Goal: Information Seeking & Learning: Learn about a topic

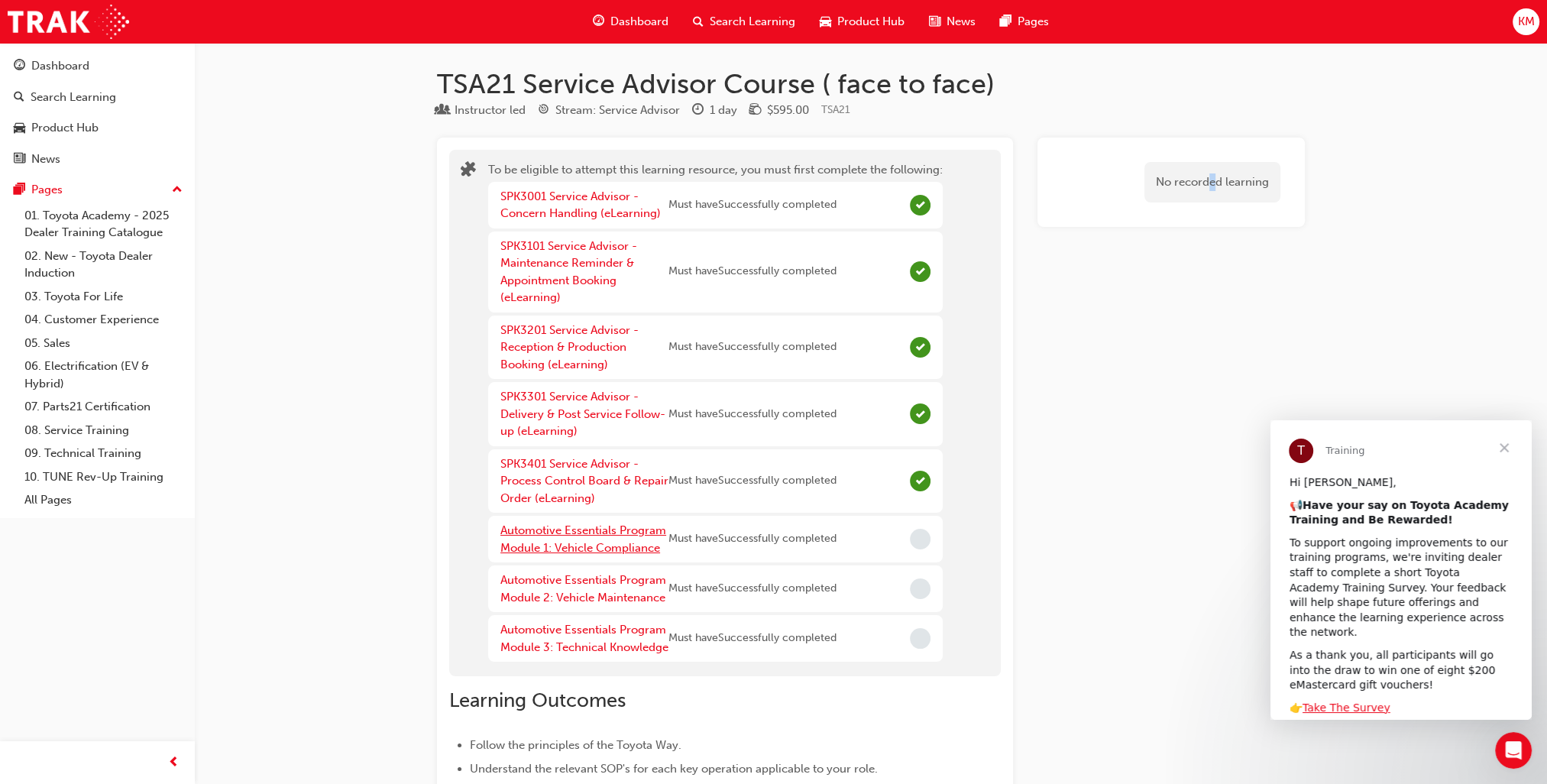
click at [563, 530] on link "Automotive Essentials Program Module 1: Vehicle Compliance" at bounding box center [583, 539] width 166 height 32
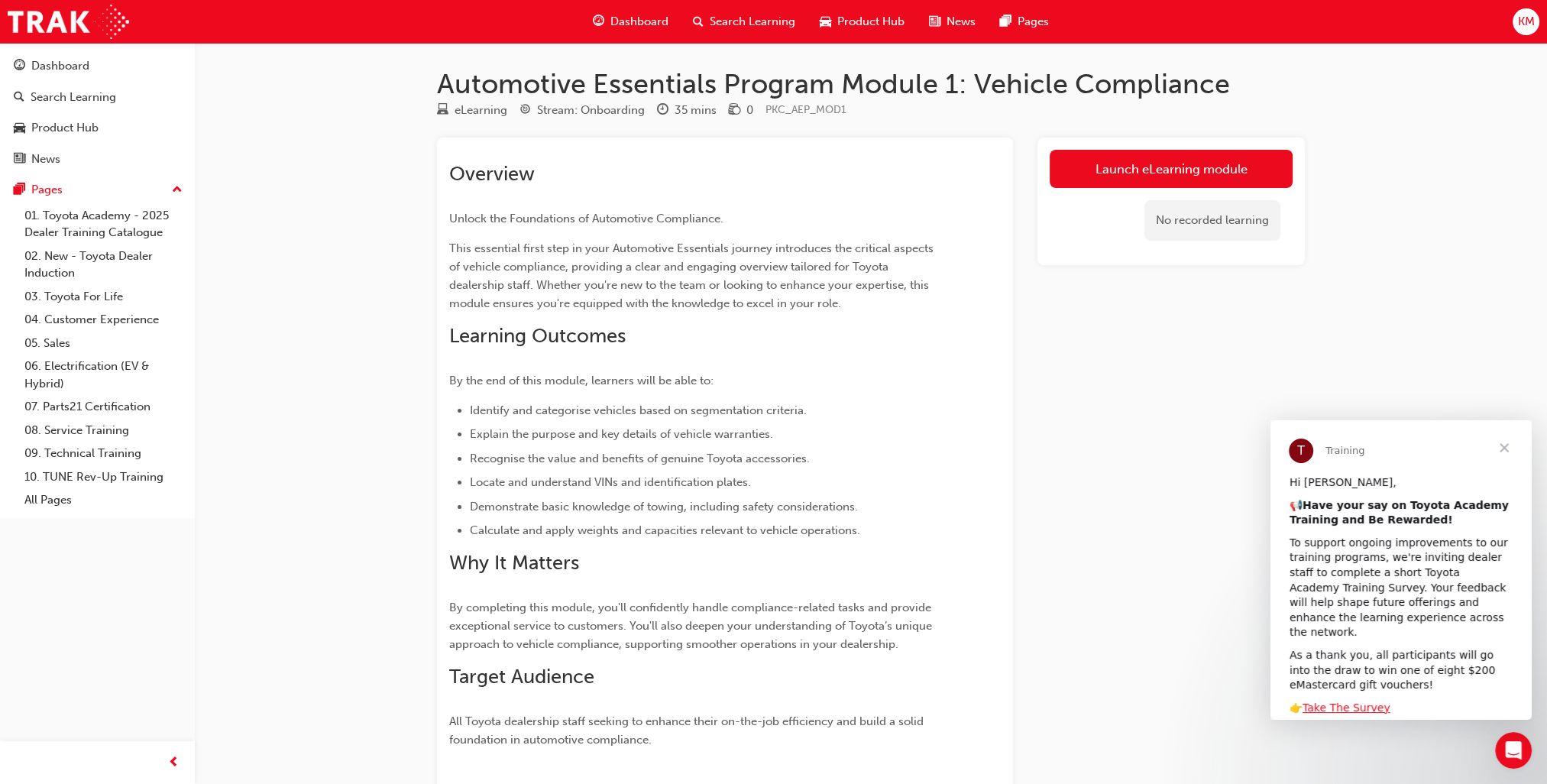
scroll to position [183, 0]
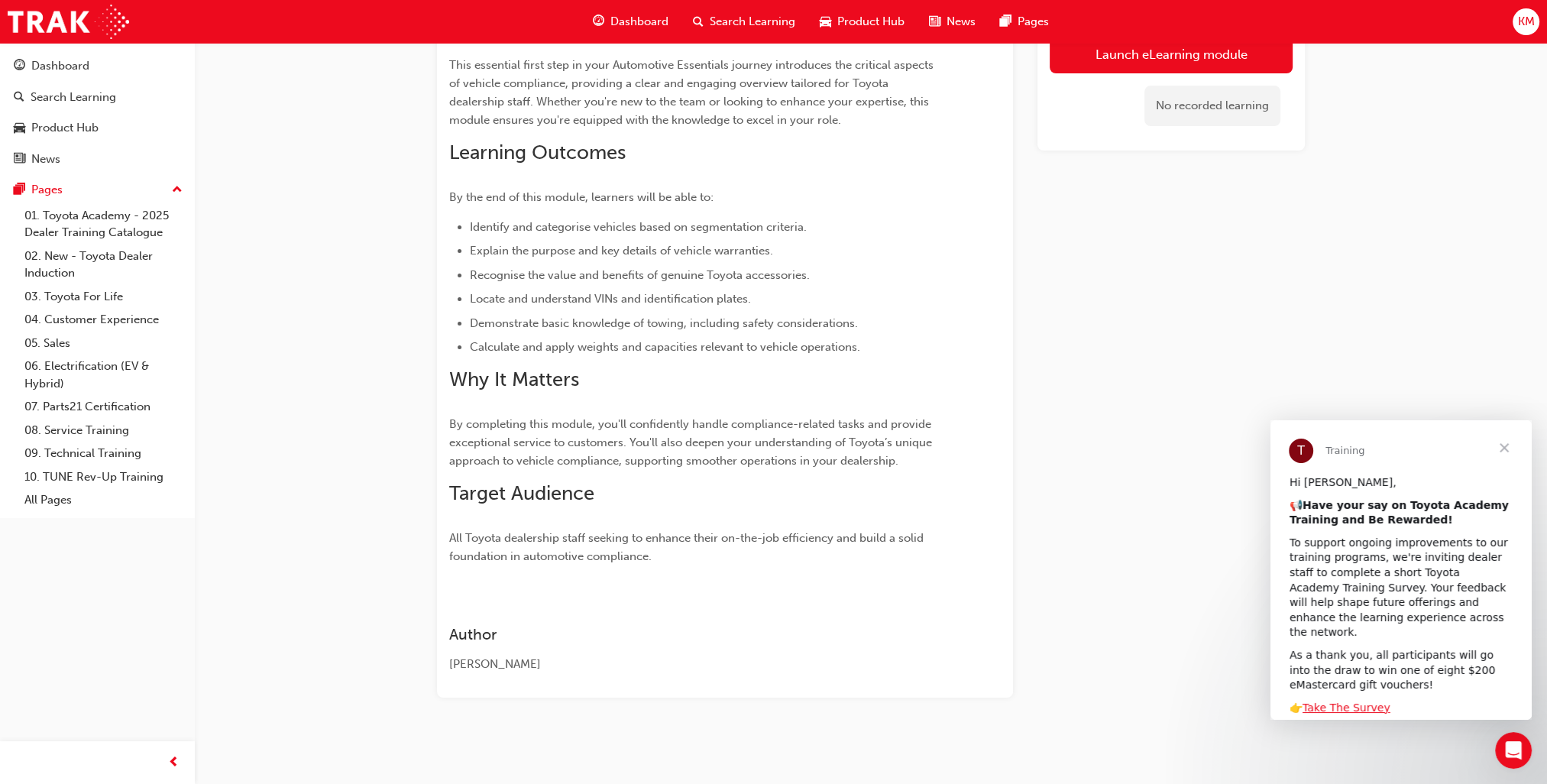
click at [800, 84] on span "This essential first step in your Automotive Essentials journey introduces the …" at bounding box center [693, 92] width 488 height 69
click at [1058, 365] on div "Launch eLearning module No recorded learning" at bounding box center [1171, 326] width 268 height 743
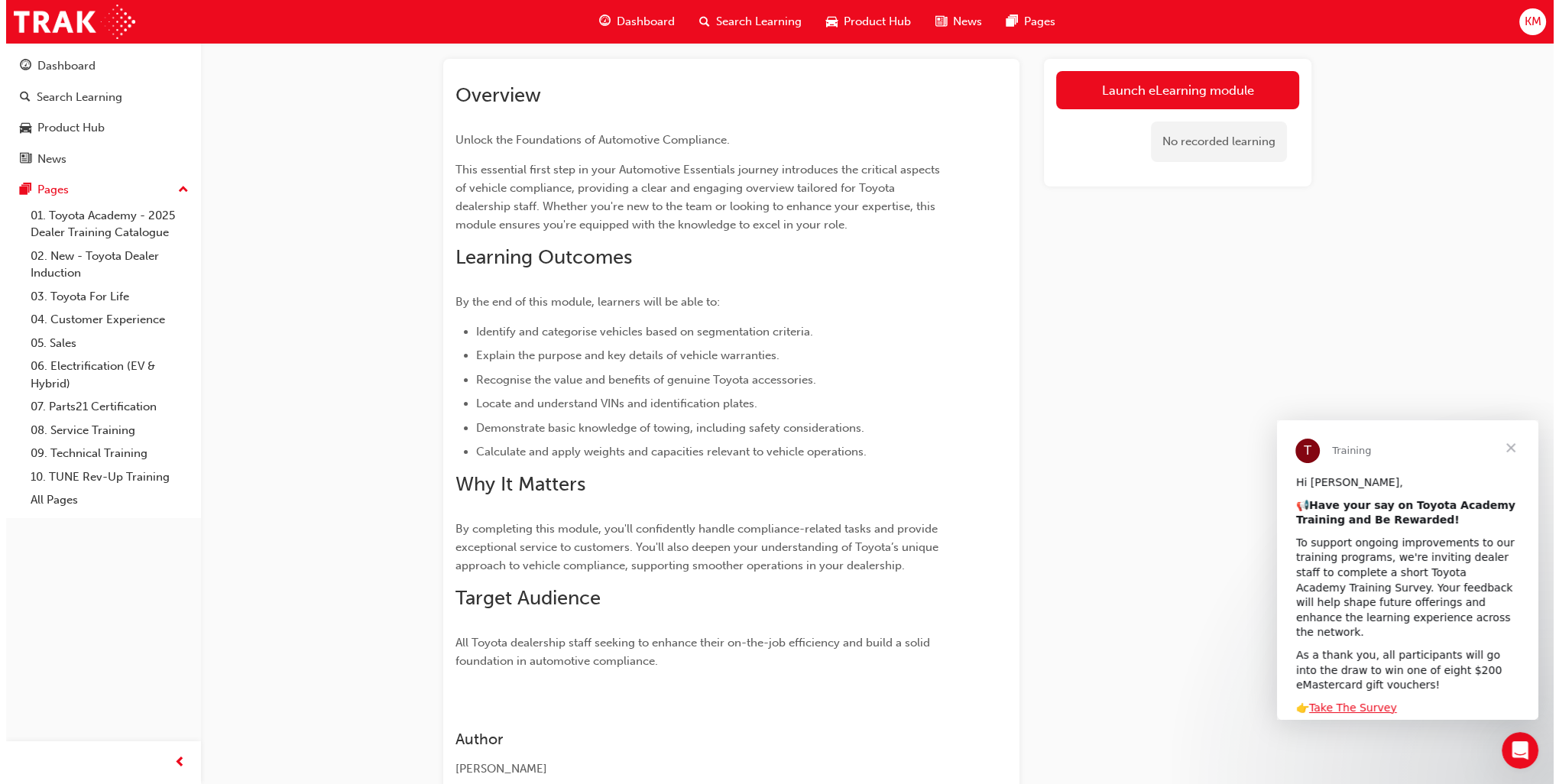
scroll to position [0, 0]
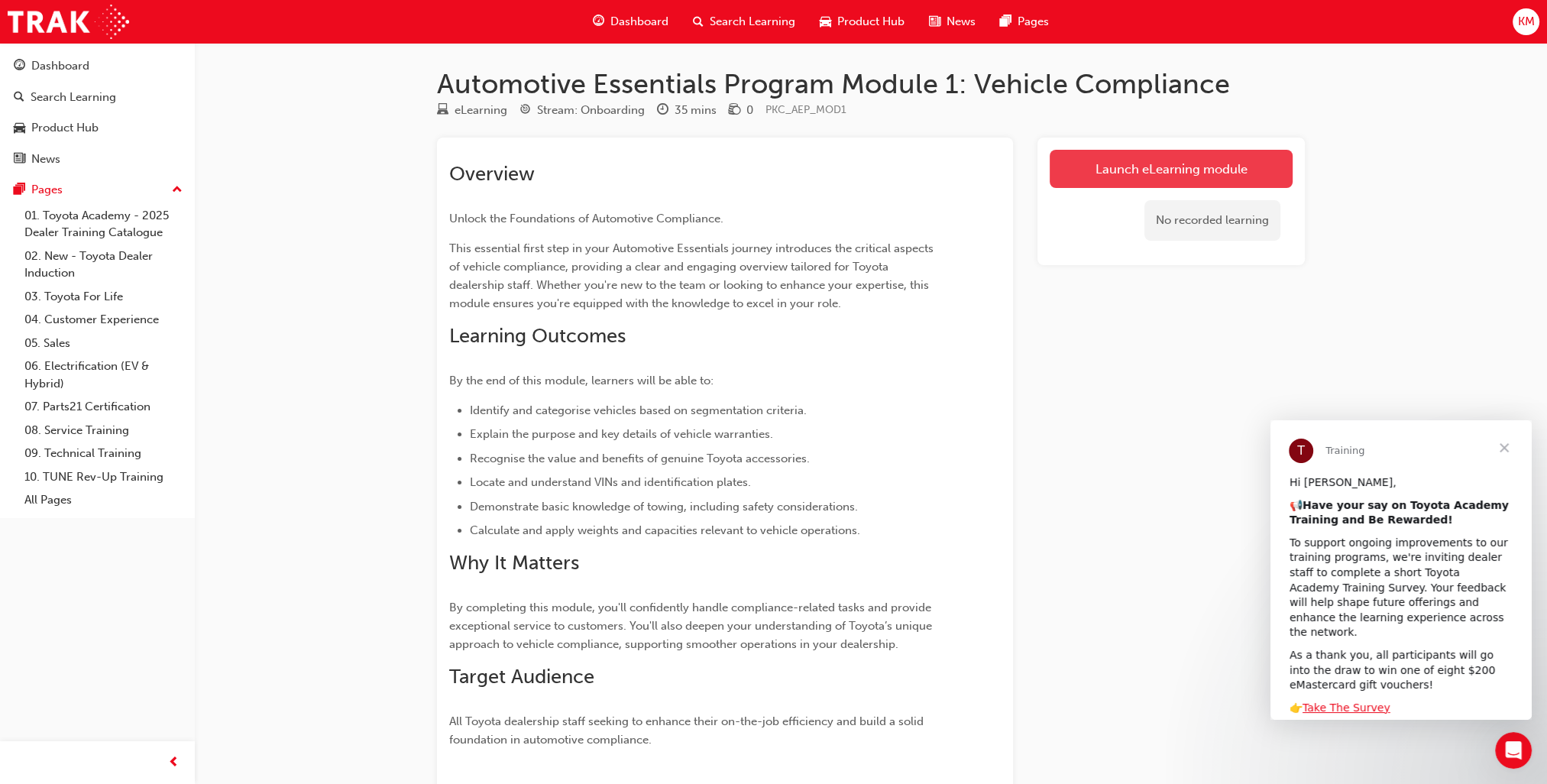
click at [1124, 173] on link "Launch eLearning module" at bounding box center [1171, 169] width 243 height 38
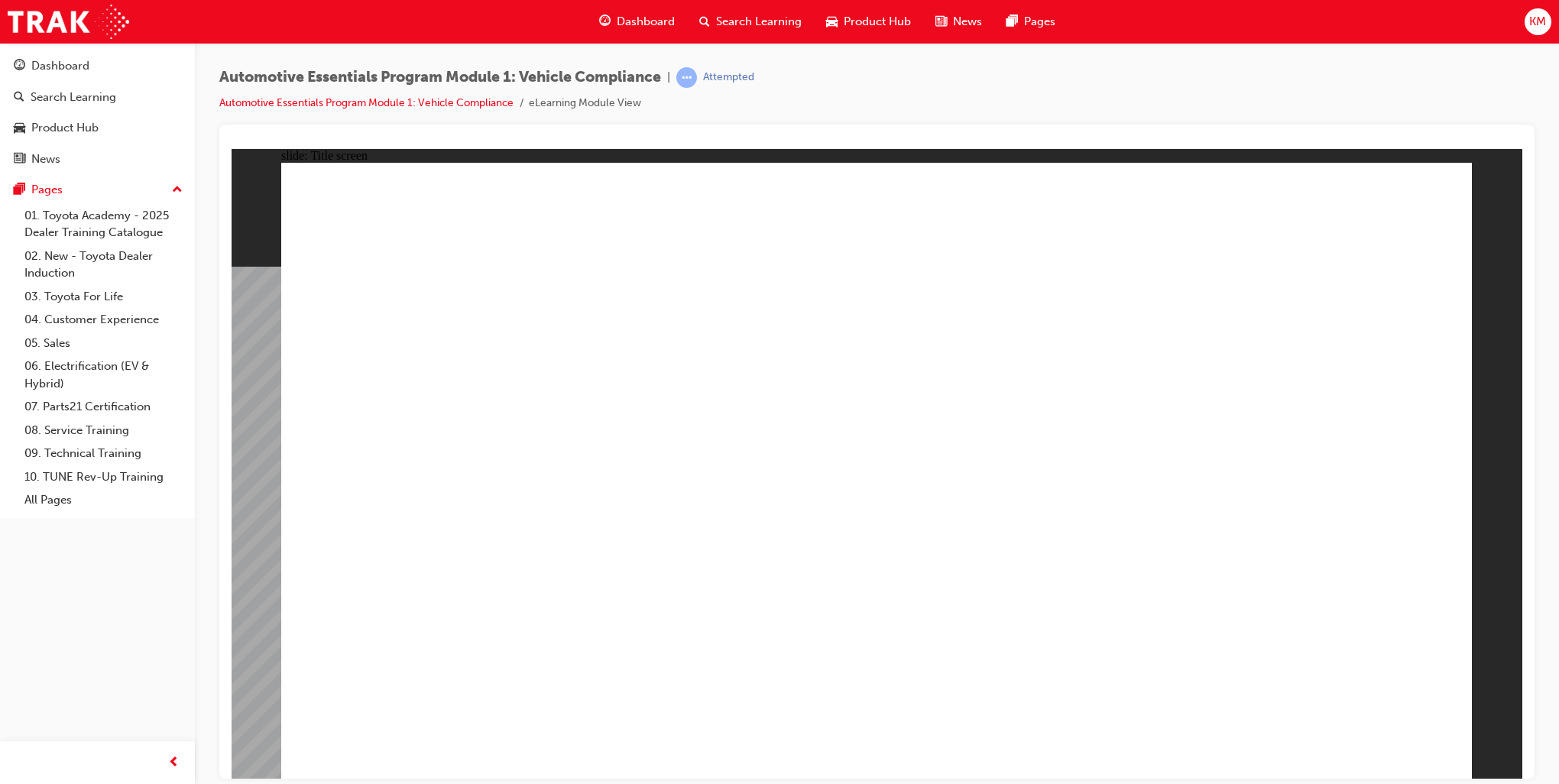
drag, startPoint x: 874, startPoint y: 723, endPoint x: 797, endPoint y: 641, distance: 112.5
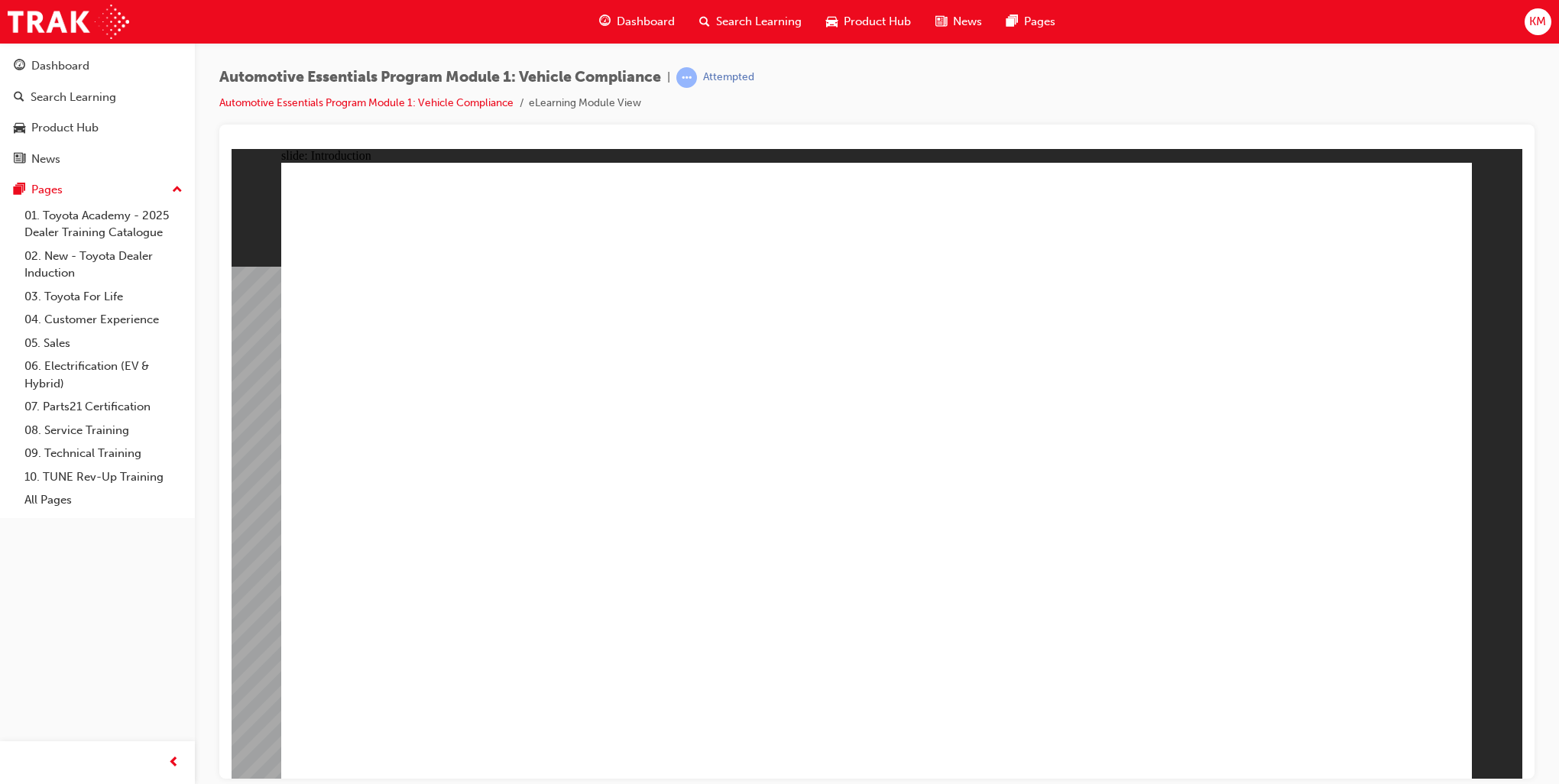
drag, startPoint x: 1422, startPoint y: 723, endPoint x: 1383, endPoint y: 742, distance: 43.4
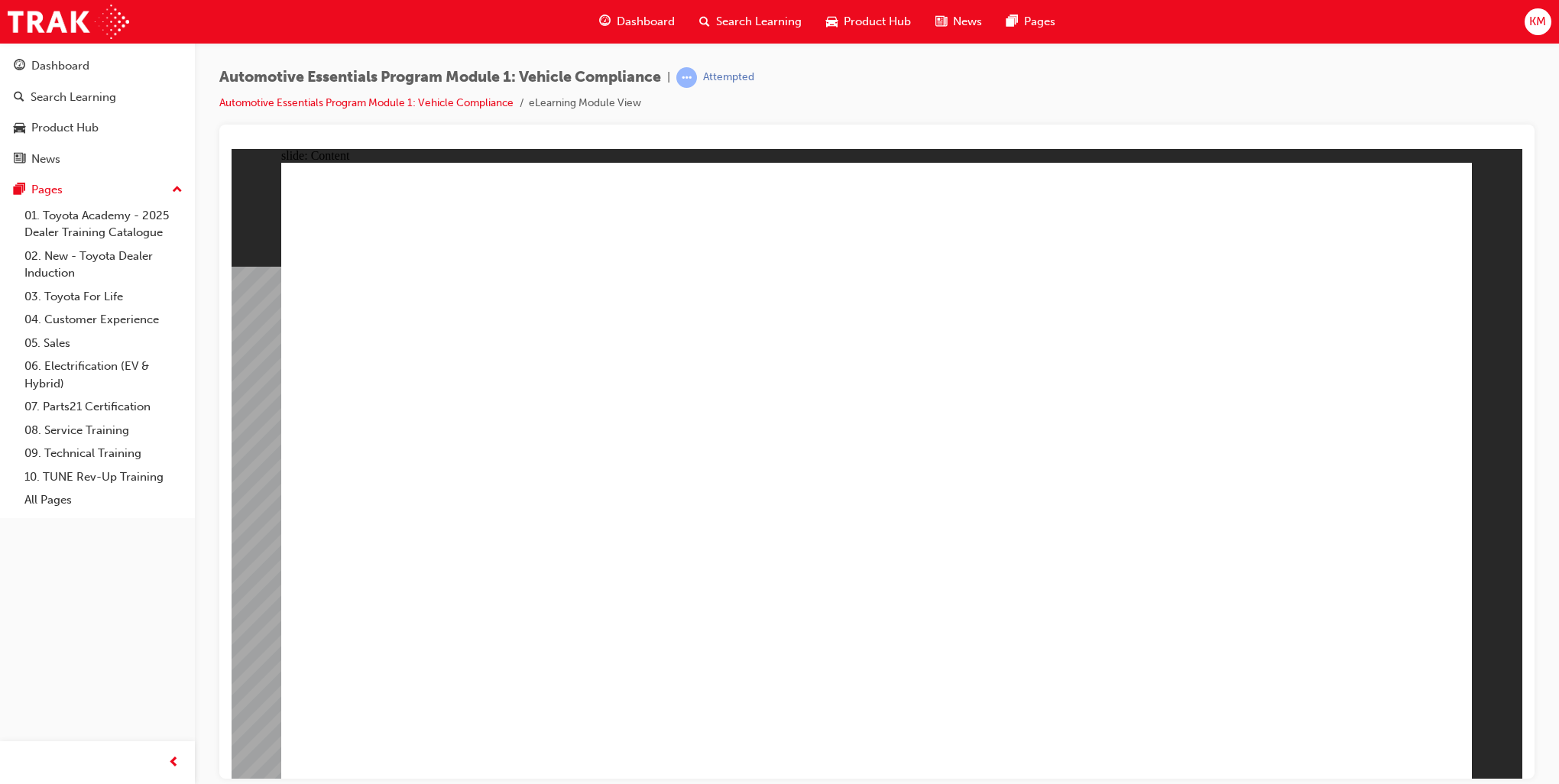
drag, startPoint x: 1358, startPoint y: 728, endPoint x: 1369, endPoint y: 736, distance: 13.6
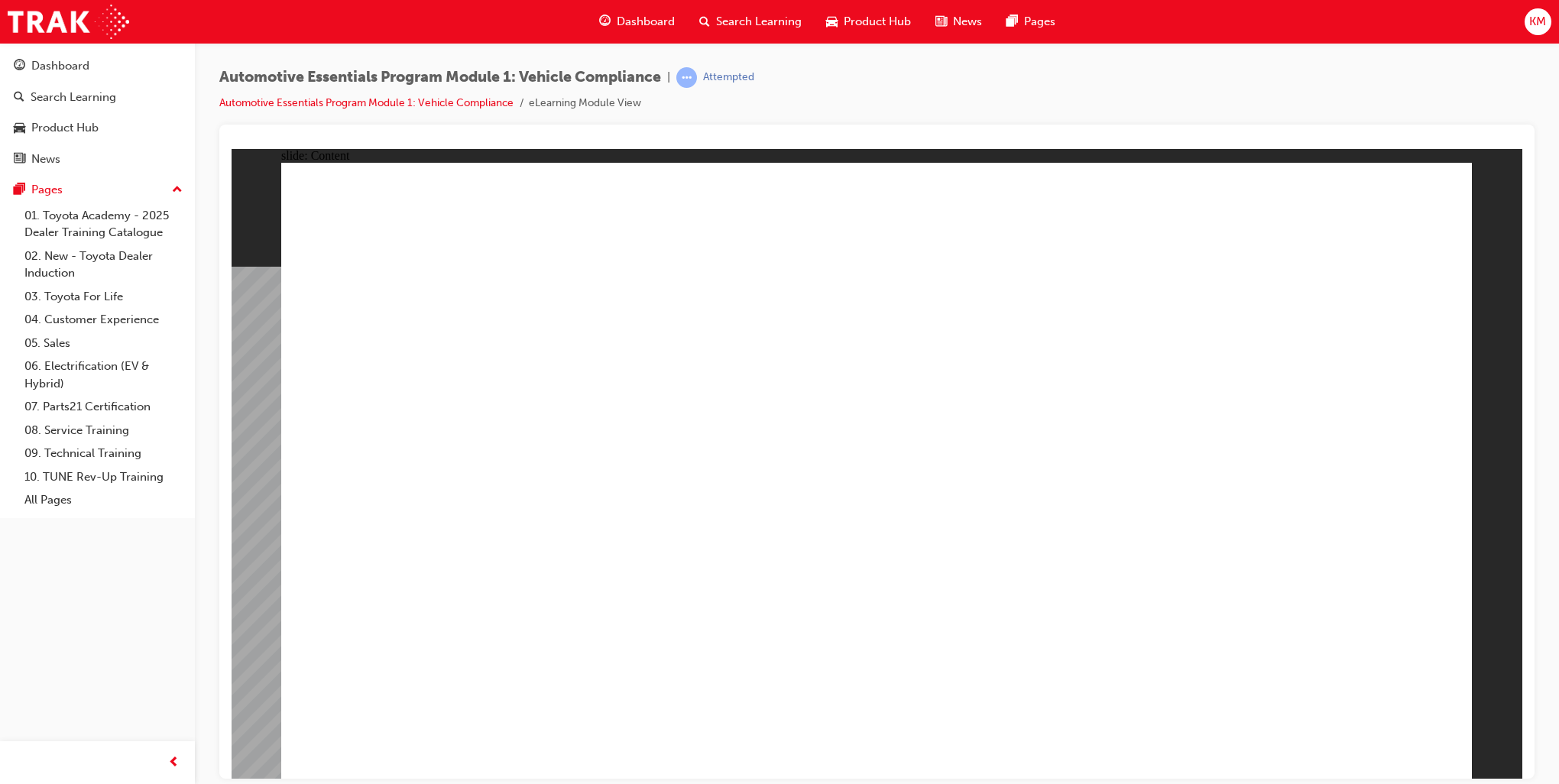
drag, startPoint x: 1418, startPoint y: 187, endPoint x: 1404, endPoint y: 193, distance: 15.2
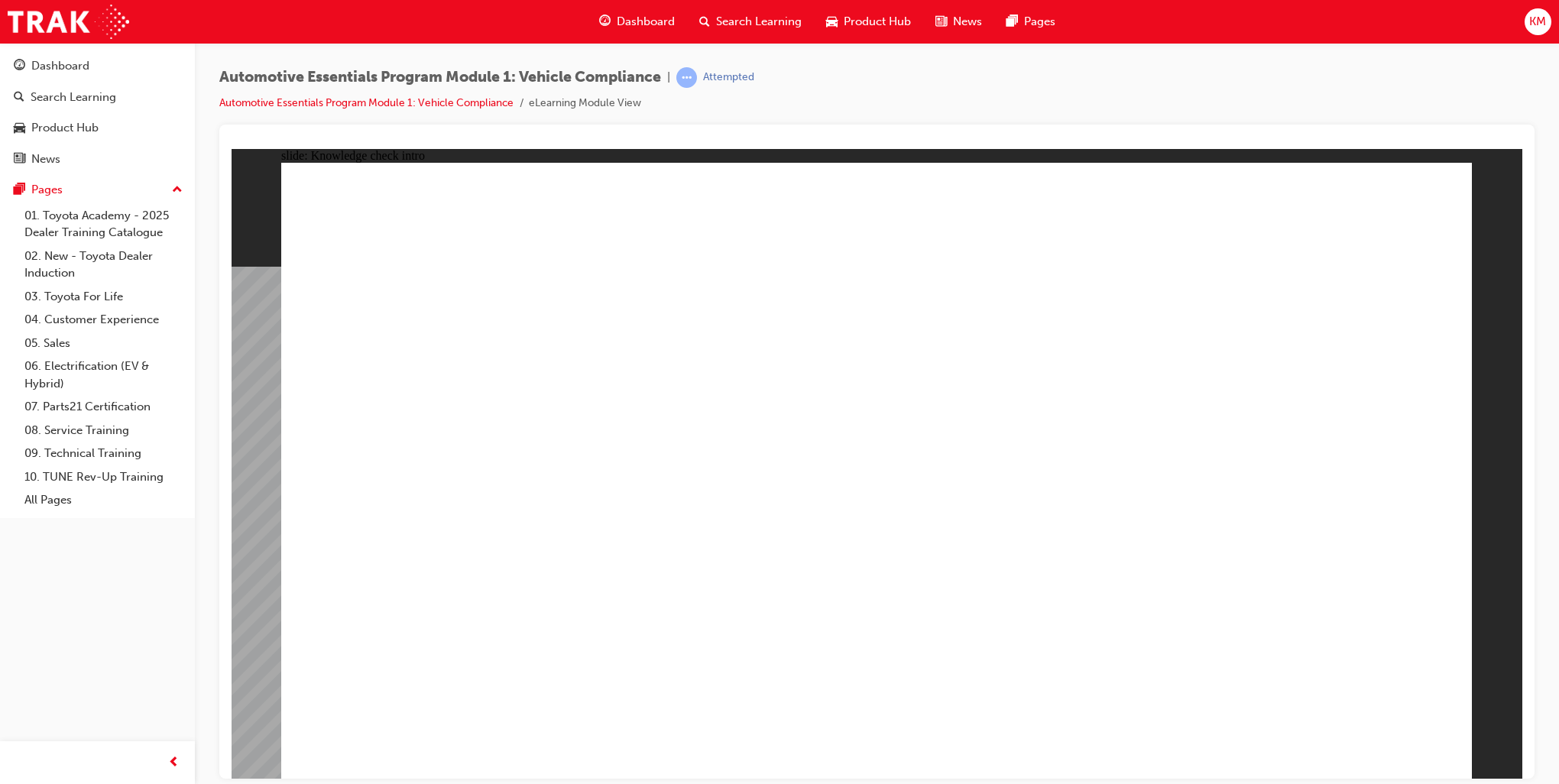
radio input "true"
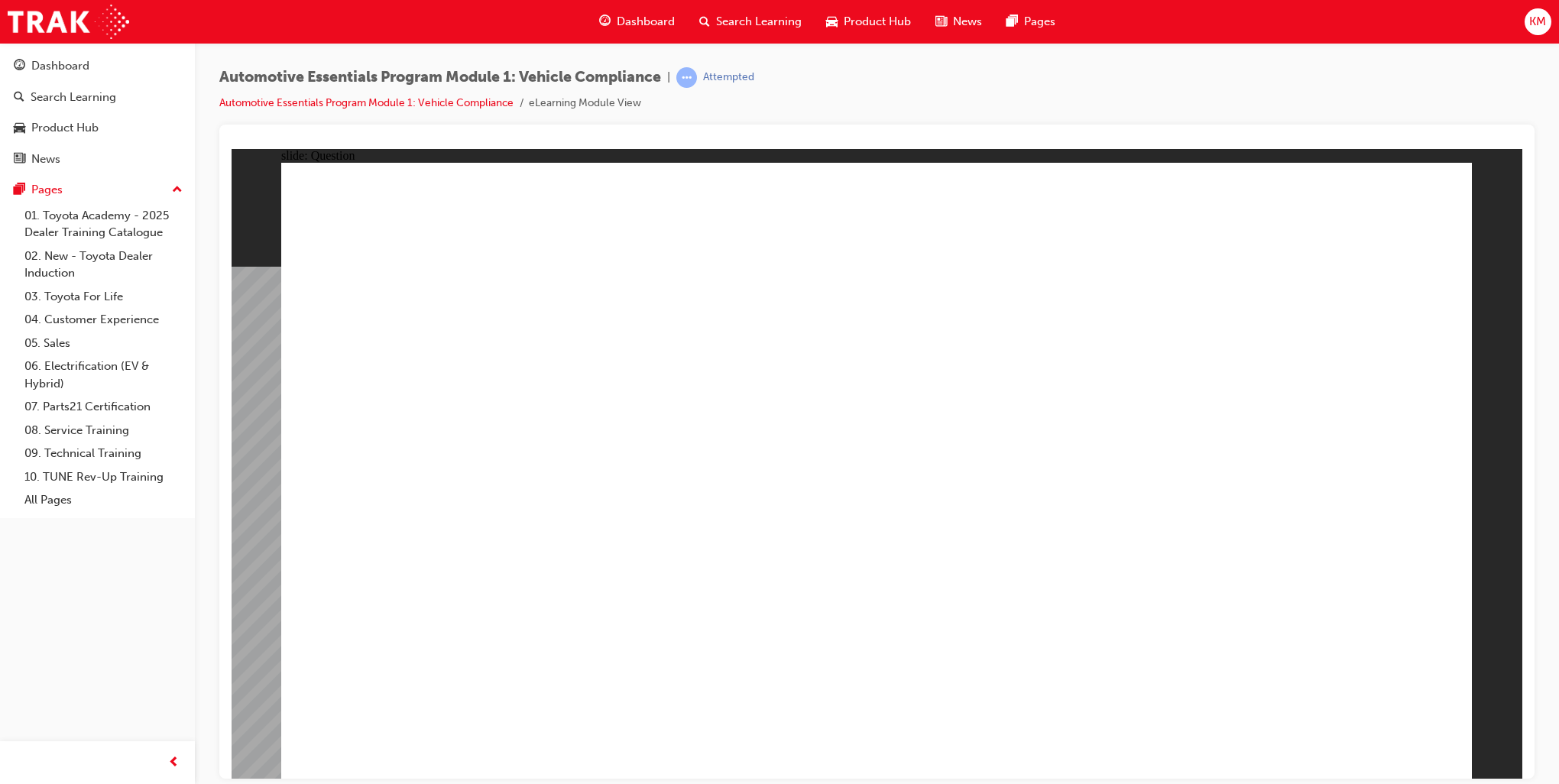
drag, startPoint x: 1083, startPoint y: 384, endPoint x: 1398, endPoint y: 553, distance: 357.5
radio input "true"
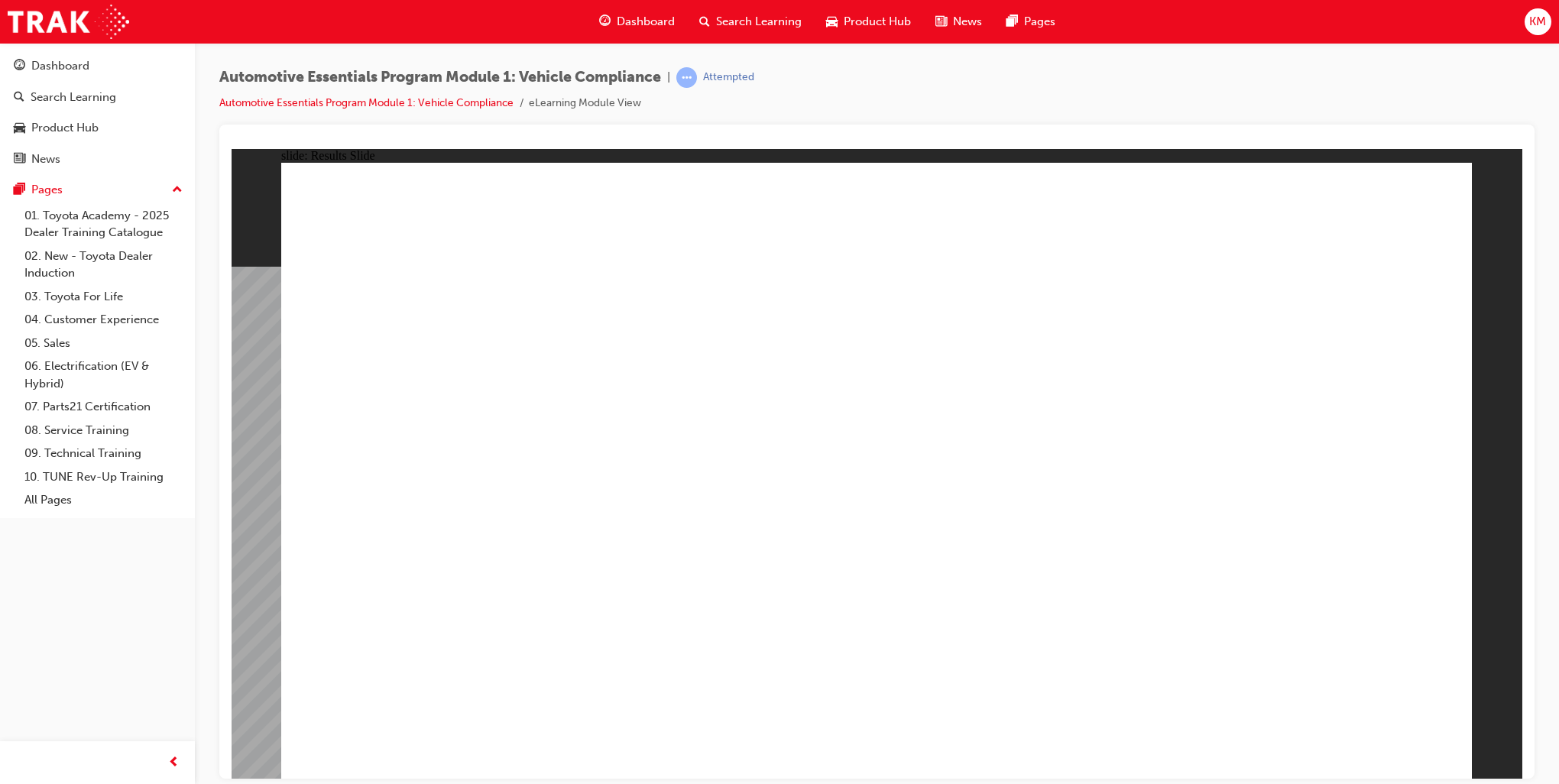
click at [1540, 23] on span "KM" at bounding box center [1538, 21] width 17 height 18
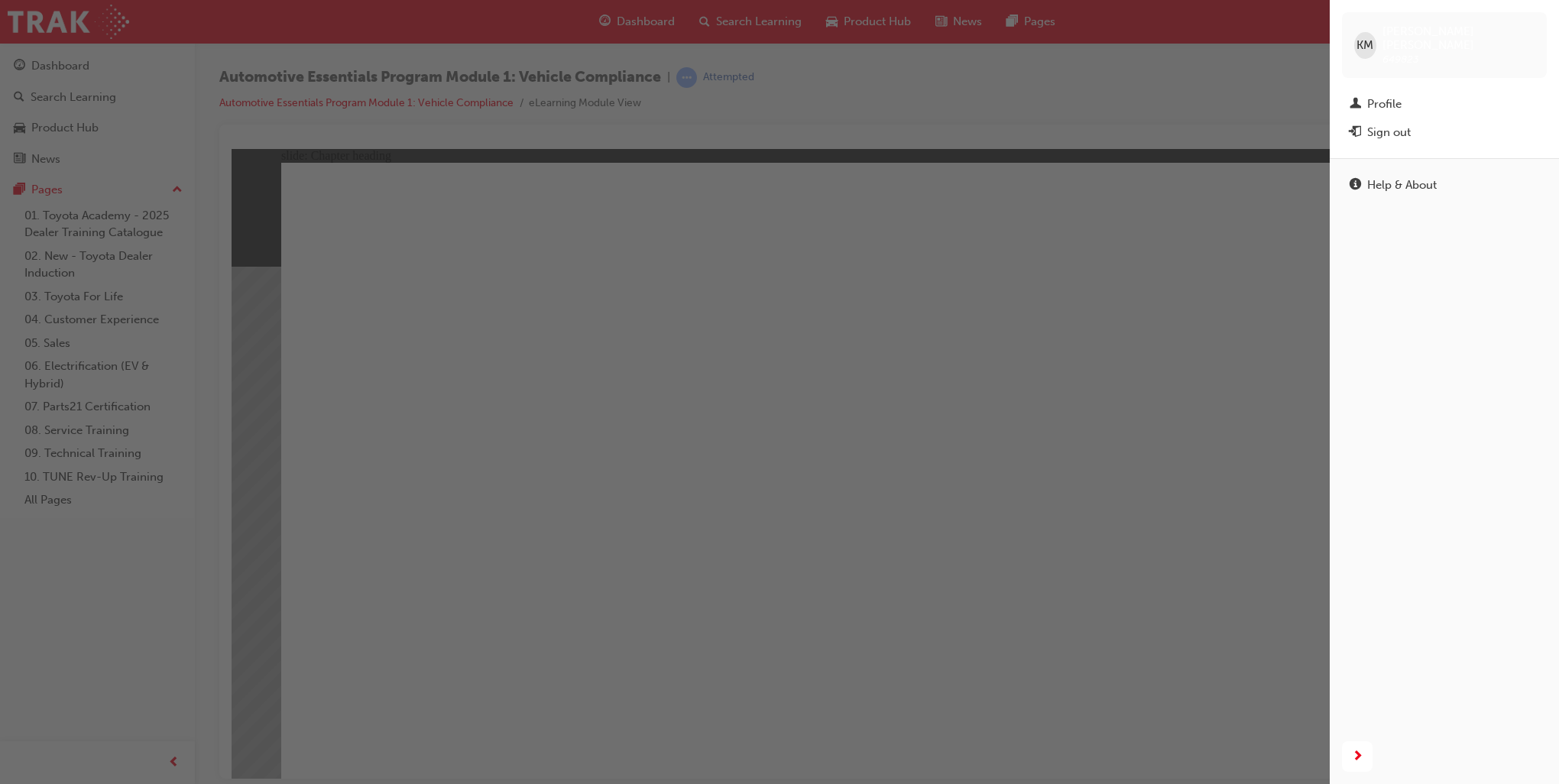
click at [1195, 55] on div "button" at bounding box center [665, 392] width 1330 height 784
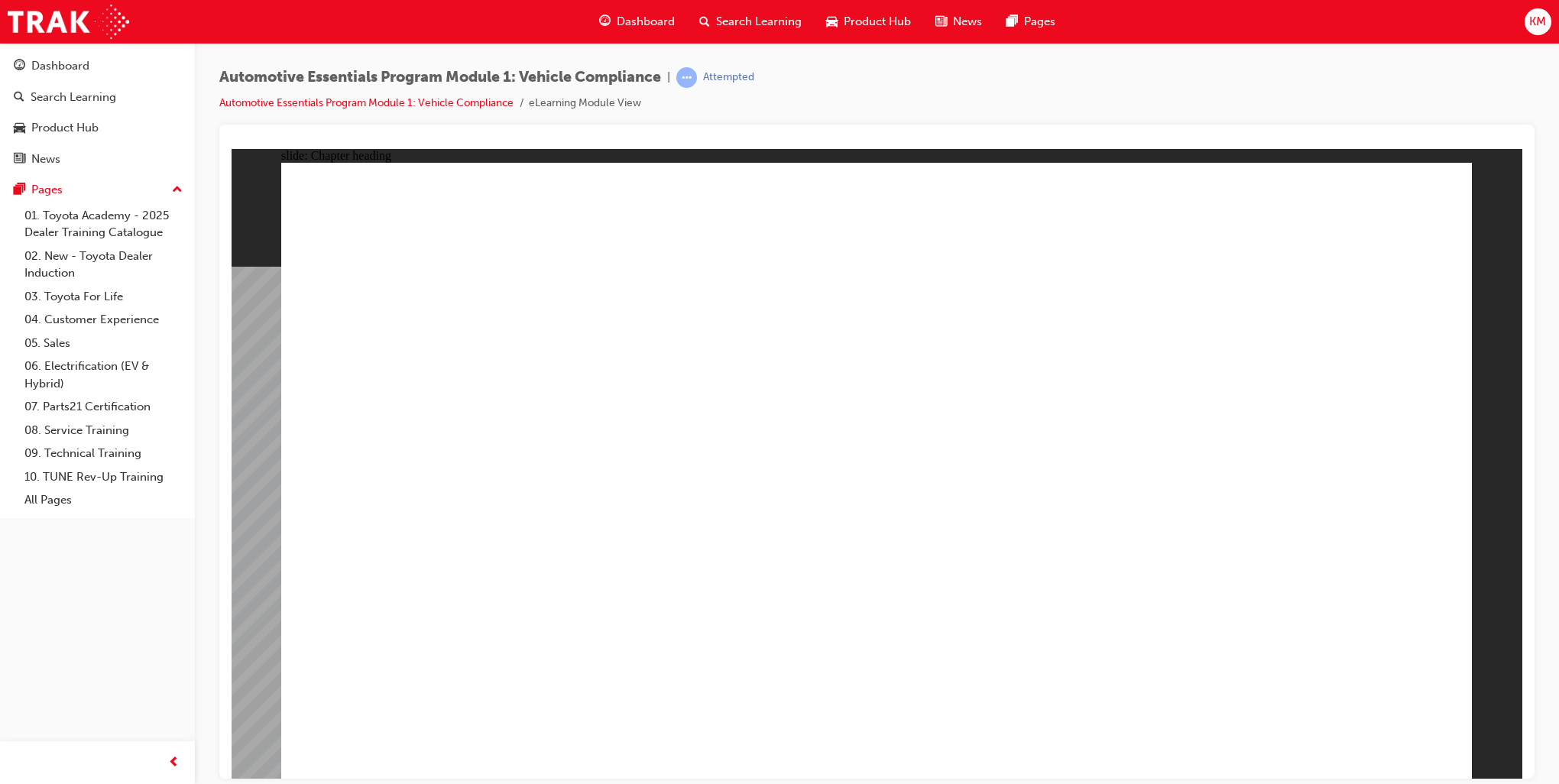
click at [1545, 22] on span "KM" at bounding box center [1538, 21] width 17 height 18
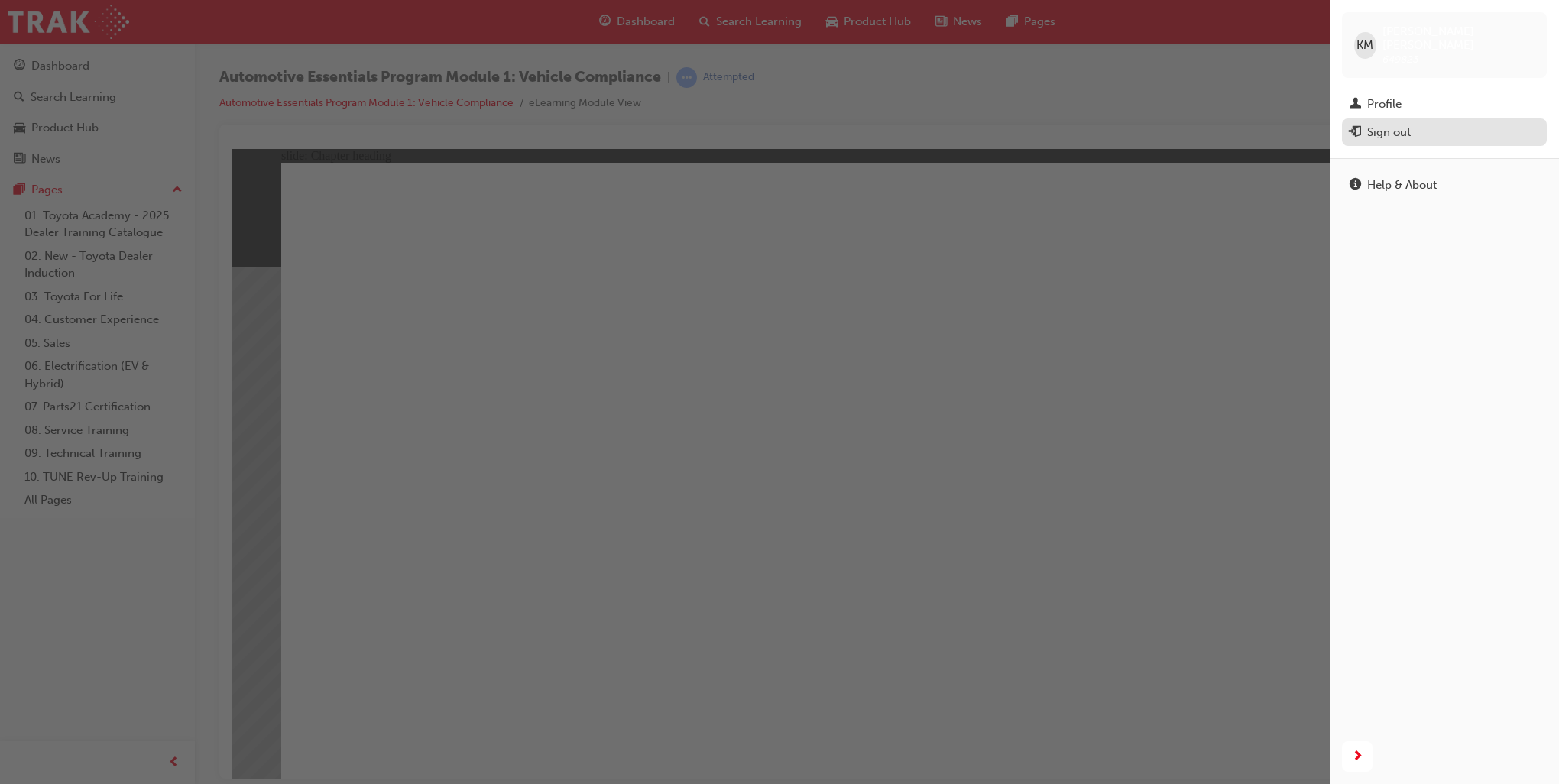
click at [1406, 124] on div "Sign out" at bounding box center [1389, 132] width 43 height 18
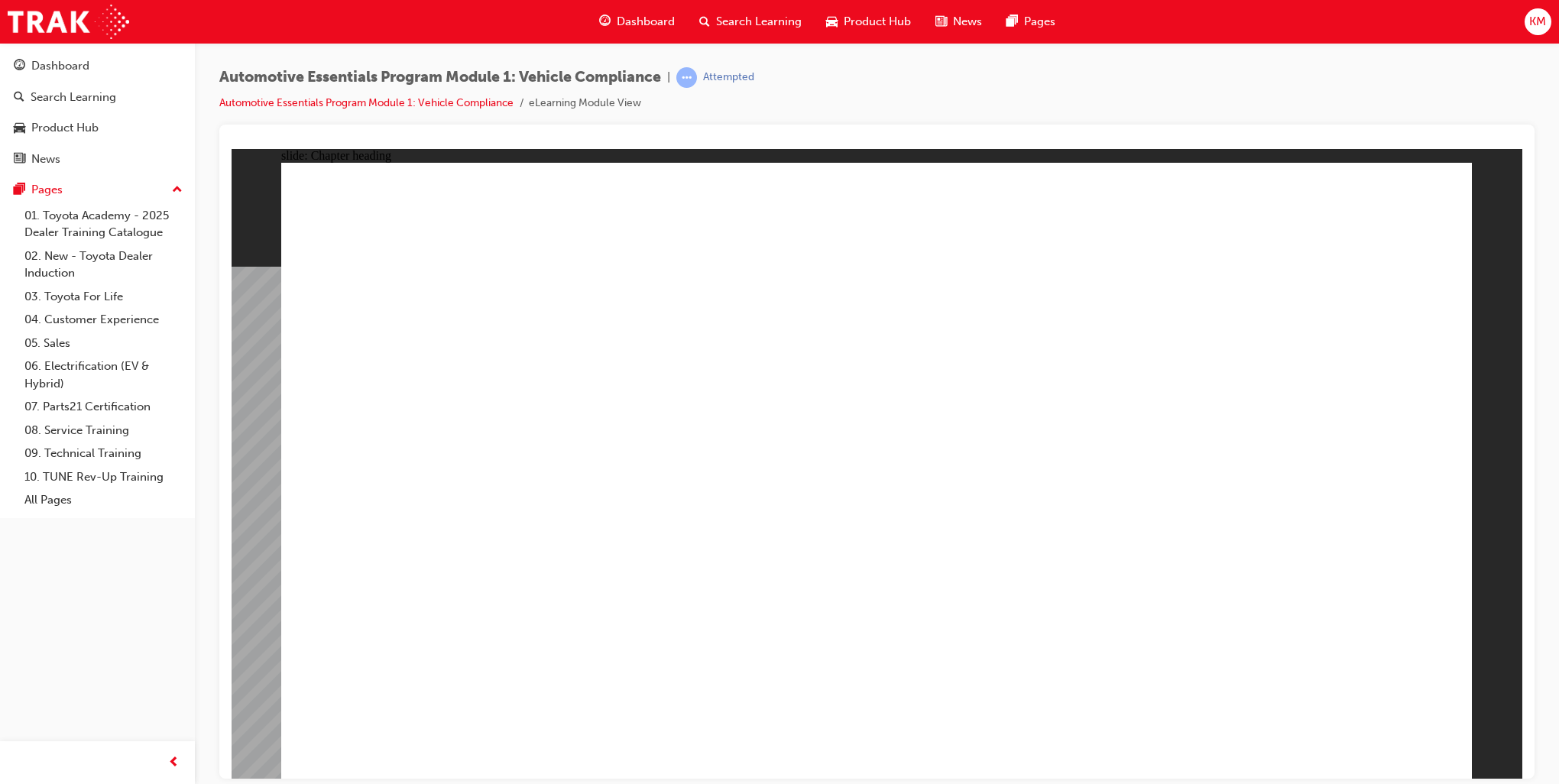
click at [1095, 81] on div "Automotive Essentials Program Module 1: Vehicle Compliance | Attempted Automoti…" at bounding box center [876, 95] width 1315 height 57
drag, startPoint x: 165, startPoint y: 612, endPoint x: 107, endPoint y: 27, distance: 587.9
click at [165, 604] on div "Dashboard Search Learning Product Hub News Pages Pages 01. Toyota Academy - 202…" at bounding box center [97, 372] width 195 height 746
click at [929, 84] on div "Automotive Essentials Program Module 1: Vehicle Compliance | Attempted Automoti…" at bounding box center [876, 95] width 1315 height 57
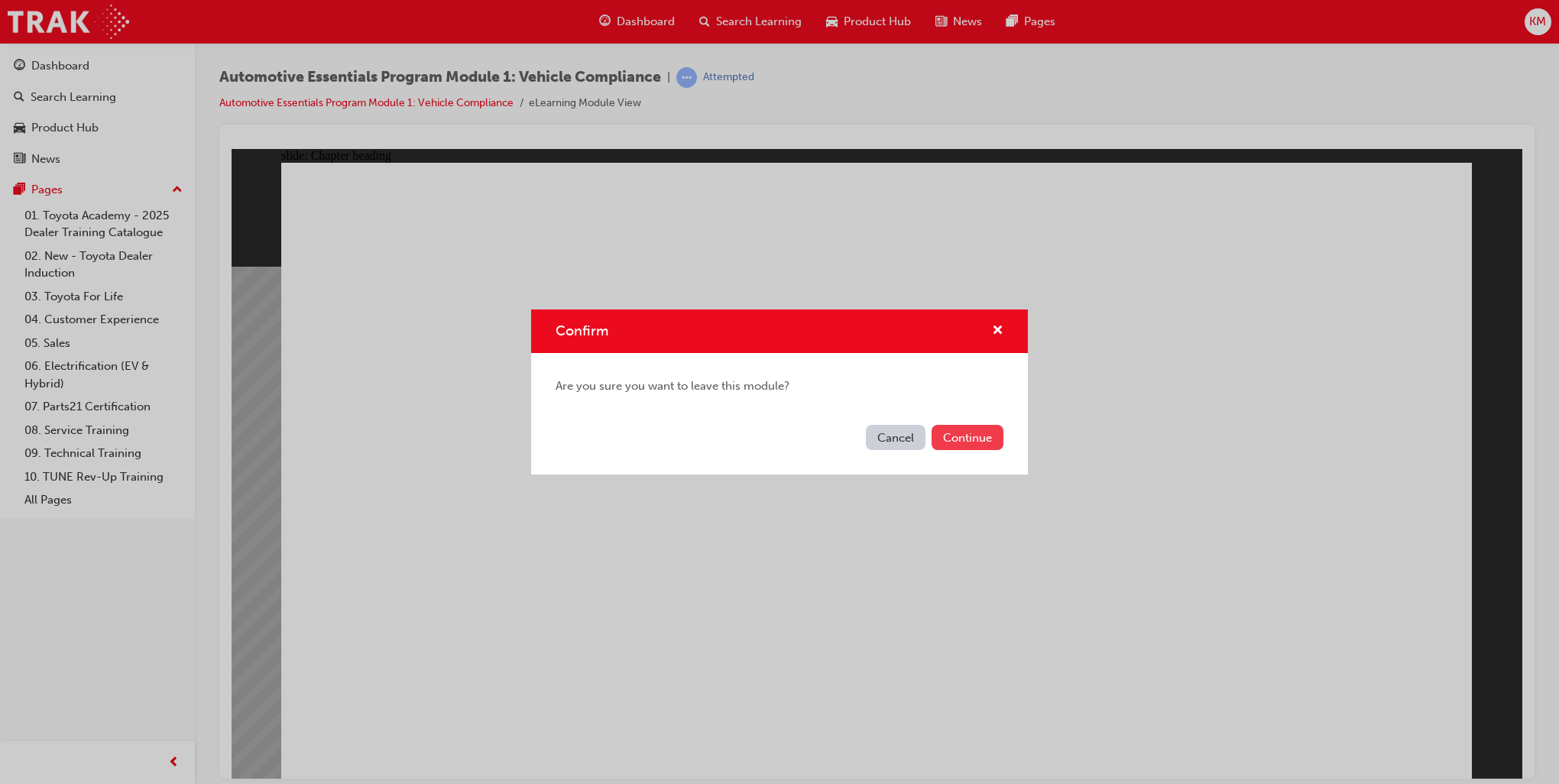
click at [970, 442] on button "Continue" at bounding box center [967, 437] width 72 height 26
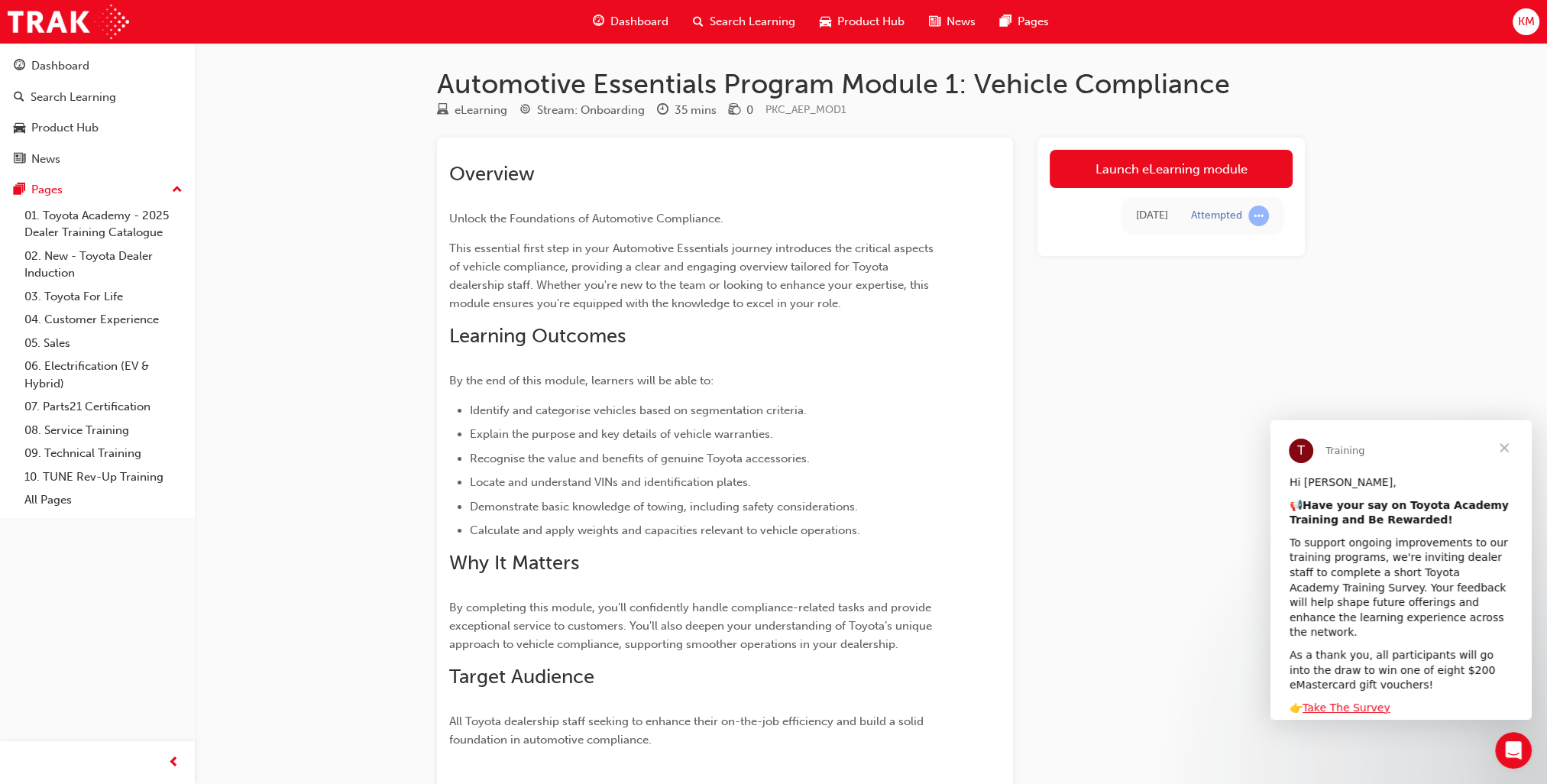
click at [1144, 501] on div "Launch eLearning module [DATE] Attempted" at bounding box center [1171, 509] width 268 height 743
